Goal: Check status: Check status

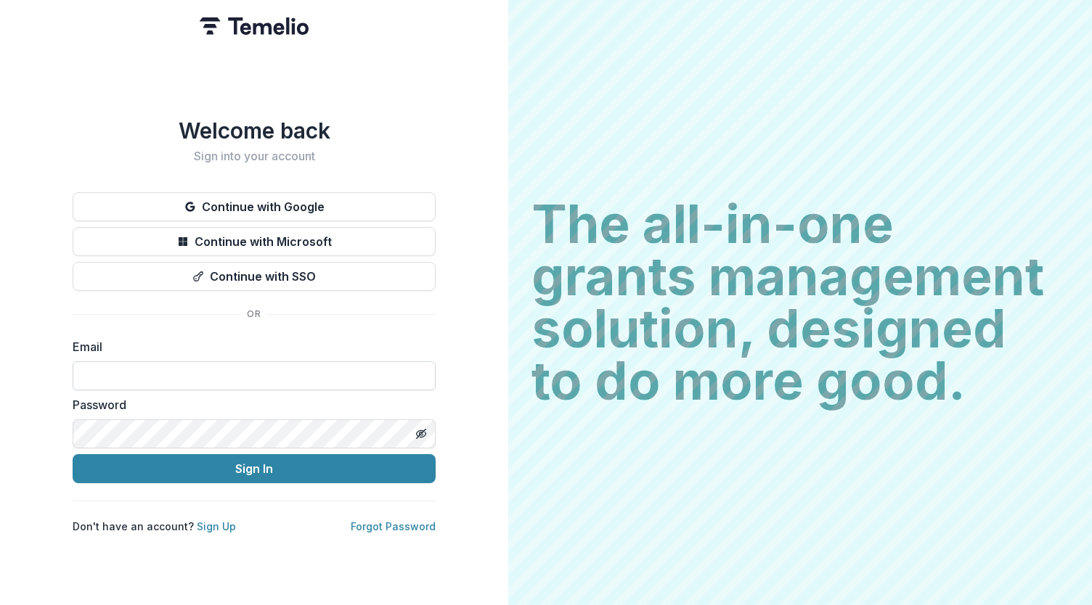
click at [298, 362] on input at bounding box center [254, 375] width 363 height 29
type input "**********"
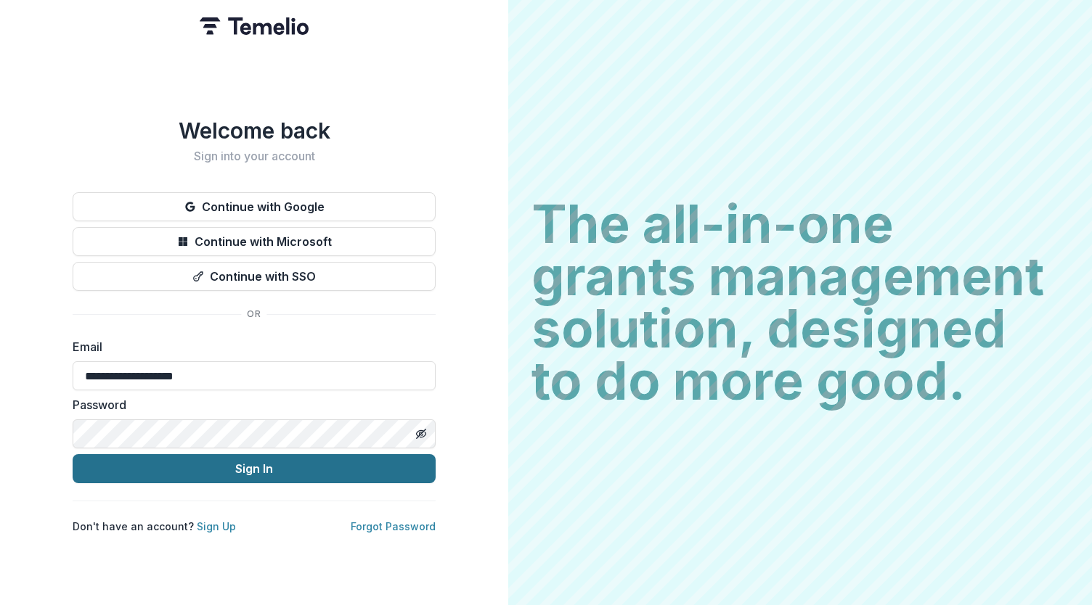
click at [240, 459] on button "Sign In" at bounding box center [254, 468] width 363 height 29
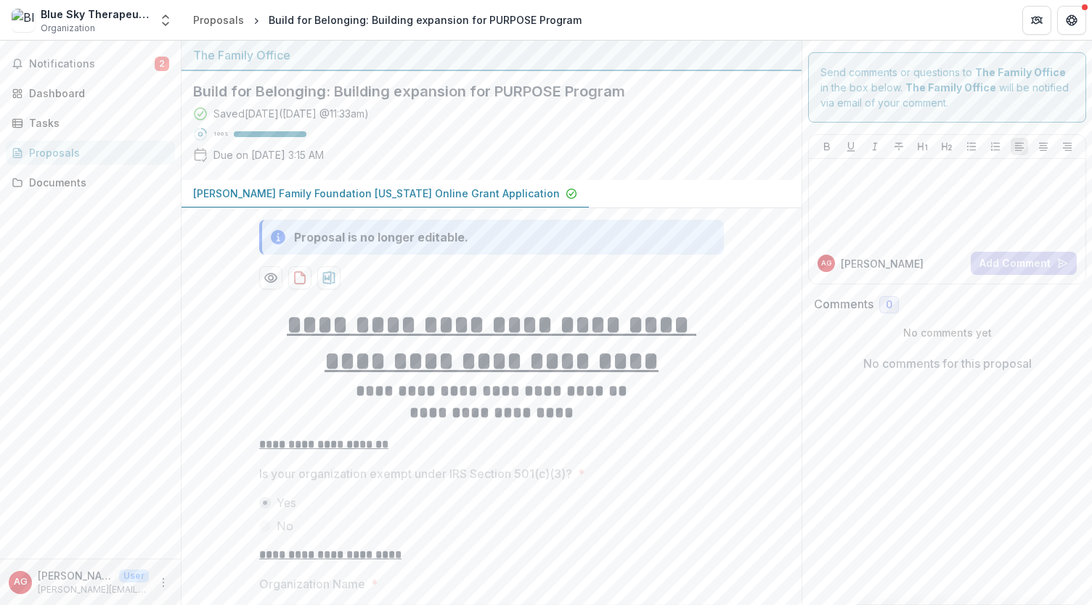
click at [490, 88] on h2 "Build for Belonging: Building expansion for PURPOSE Program" at bounding box center [479, 91] width 573 height 17
